Goal: Transaction & Acquisition: Purchase product/service

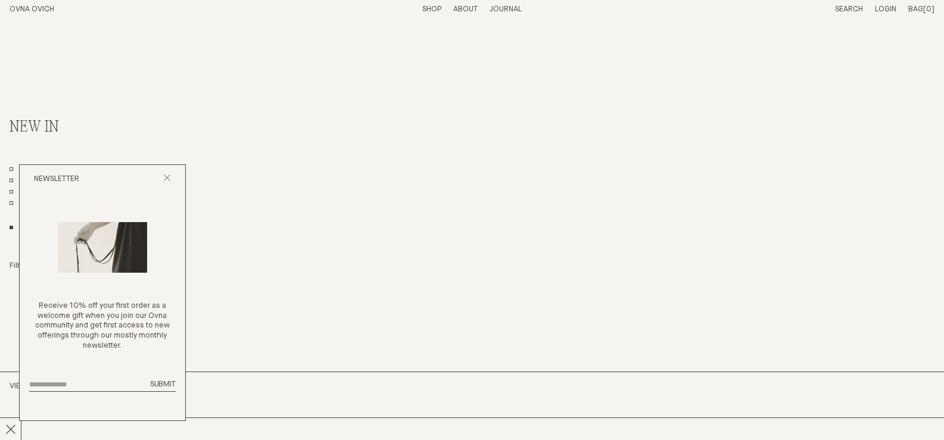
drag, startPoint x: 166, startPoint y: 174, endPoint x: 159, endPoint y: 254, distance: 80.1
click at [166, 175] on icon "Close popup" at bounding box center [167, 178] width 8 height 8
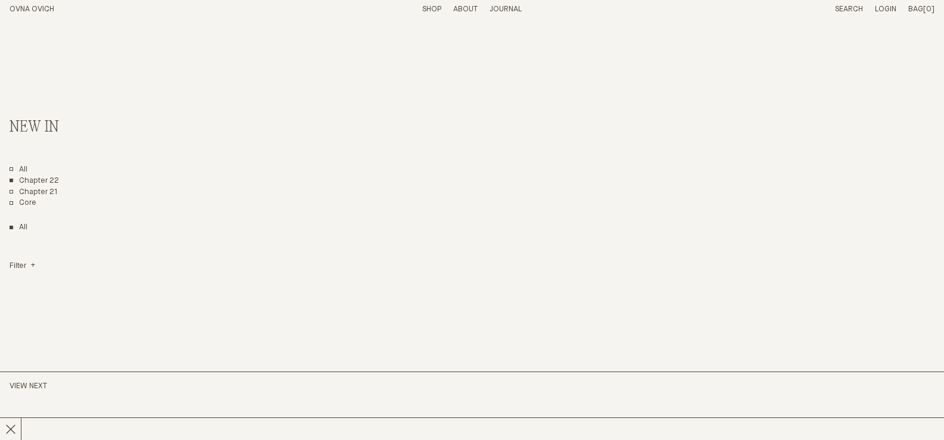
click at [30, 178] on link "Chapter 22" at bounding box center [34, 181] width 49 height 10
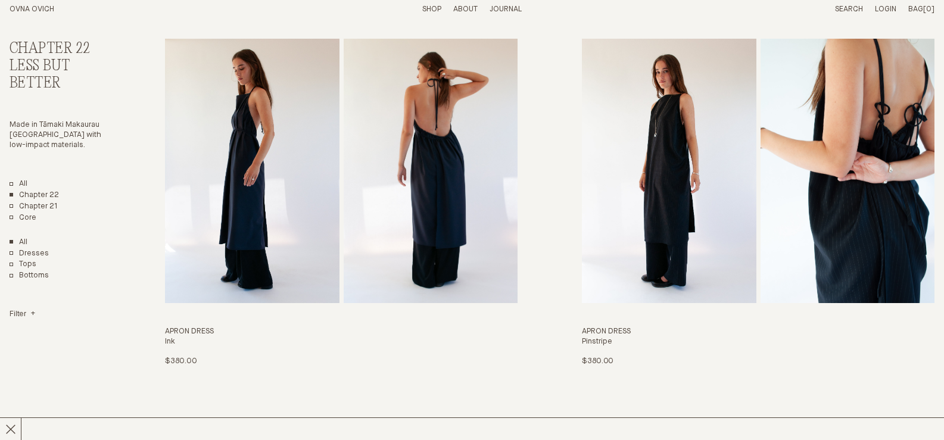
scroll to position [60, 0]
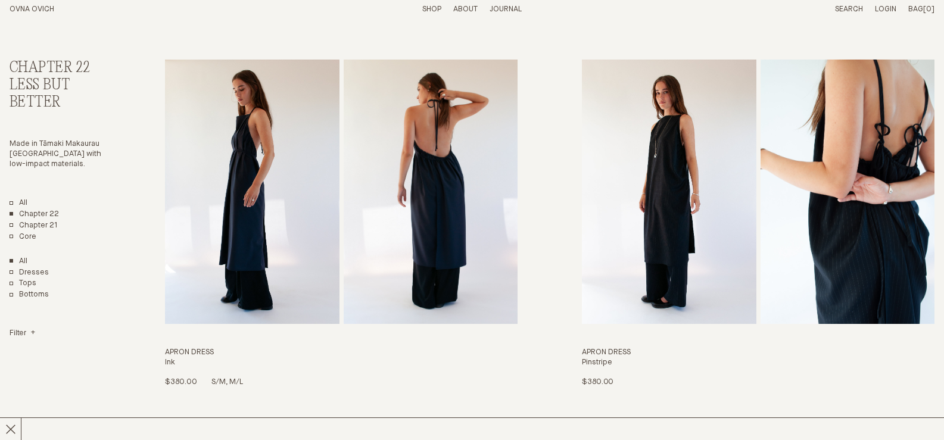
click at [441, 236] on img "Apron Dress" at bounding box center [431, 192] width 174 height 264
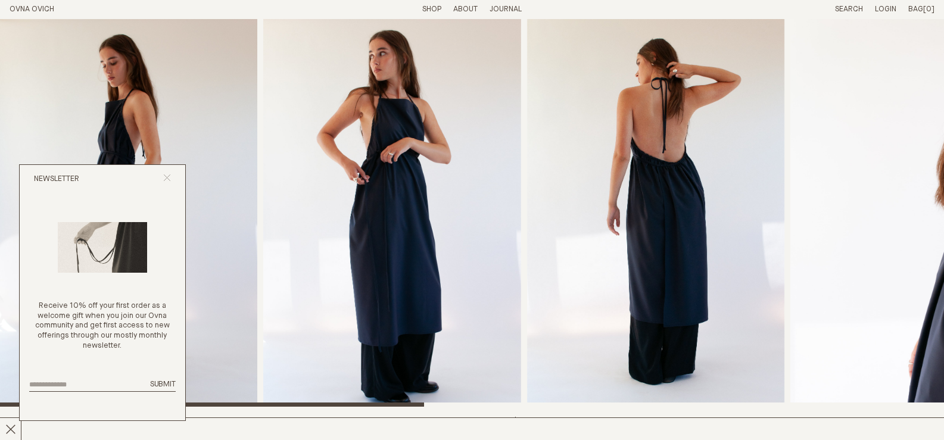
click at [170, 176] on icon "Close popup" at bounding box center [167, 178] width 8 height 8
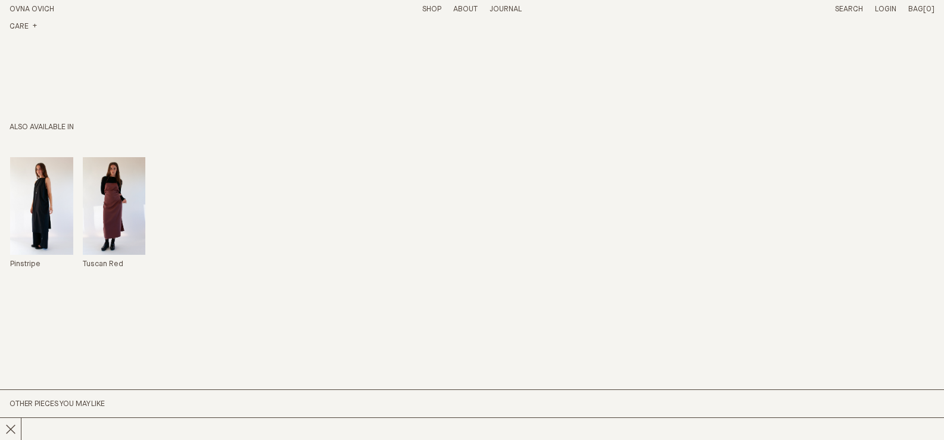
scroll to position [596, 0]
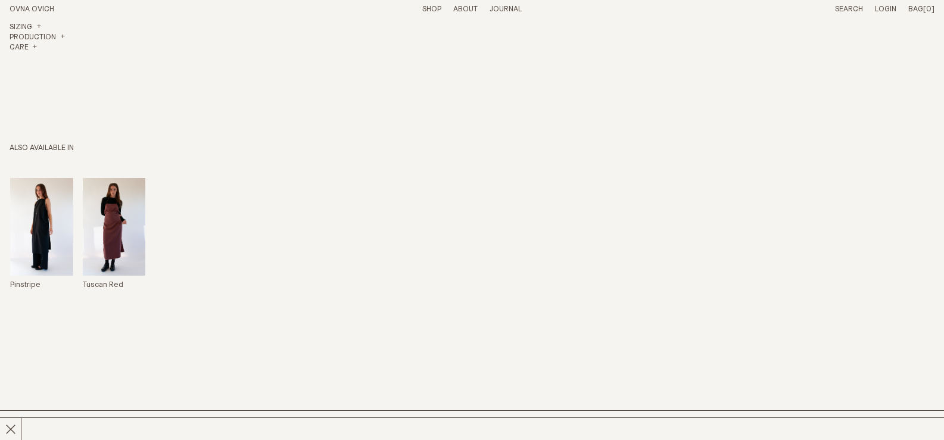
click at [112, 223] on img "Apron Dress" at bounding box center [114, 227] width 63 height 98
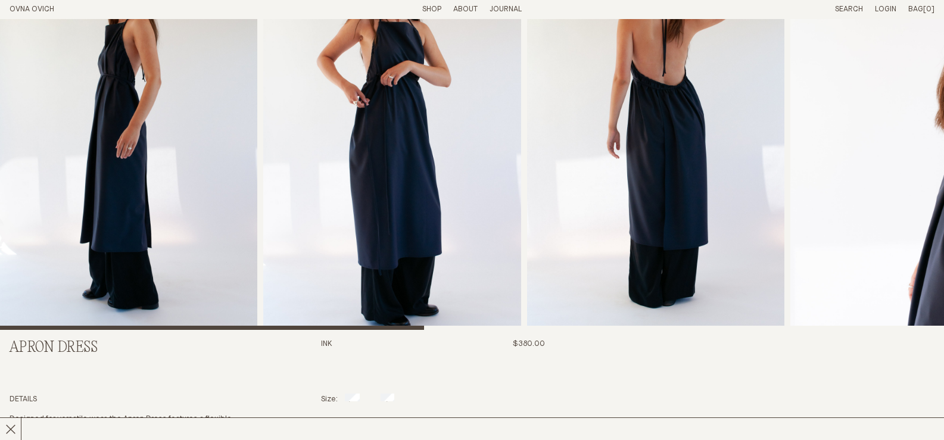
scroll to position [0, 0]
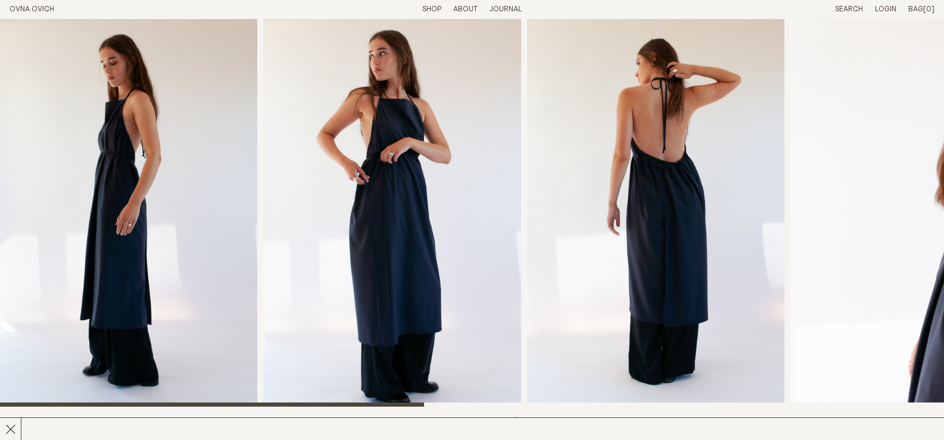
click at [432, 10] on link "Shop" at bounding box center [431, 9] width 19 height 8
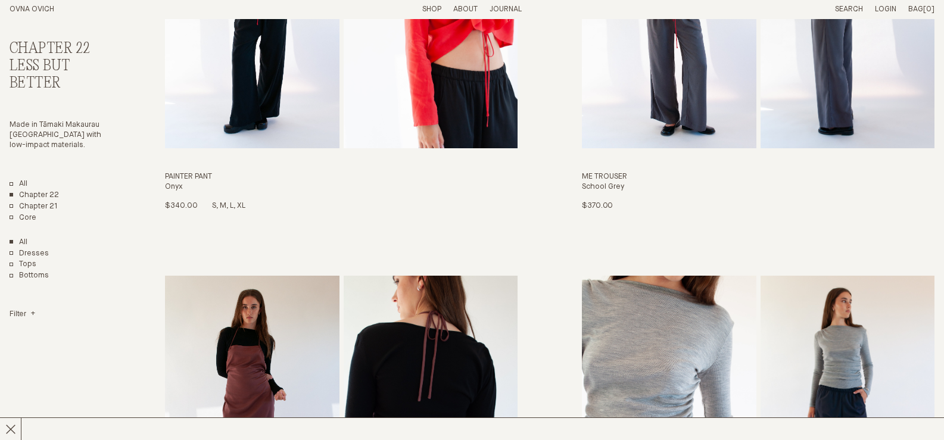
scroll to position [1013, 0]
